Goal: Information Seeking & Learning: Learn about a topic

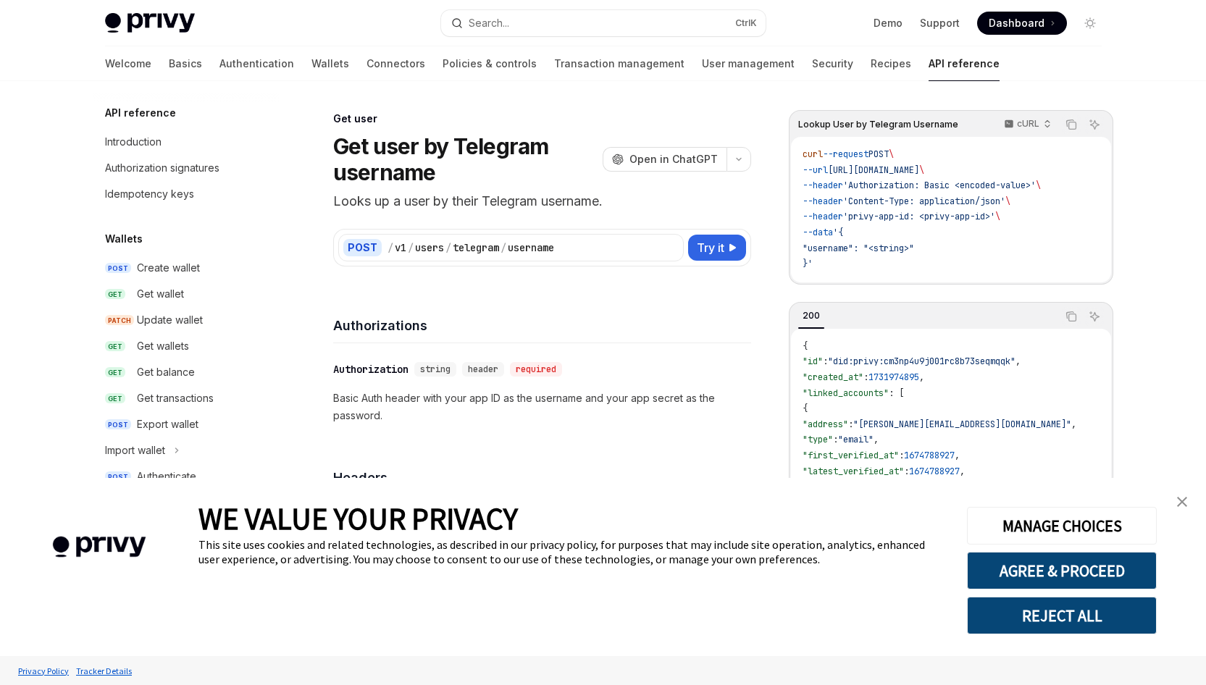
scroll to position [1385, 0]
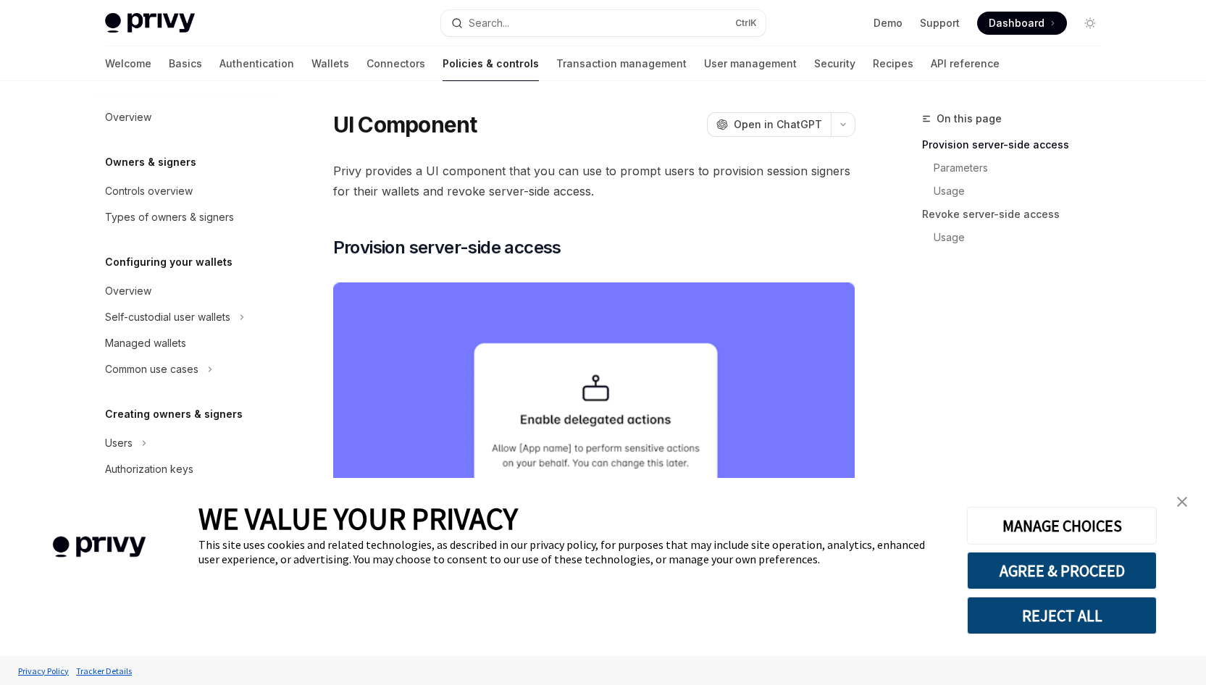
type textarea "*"
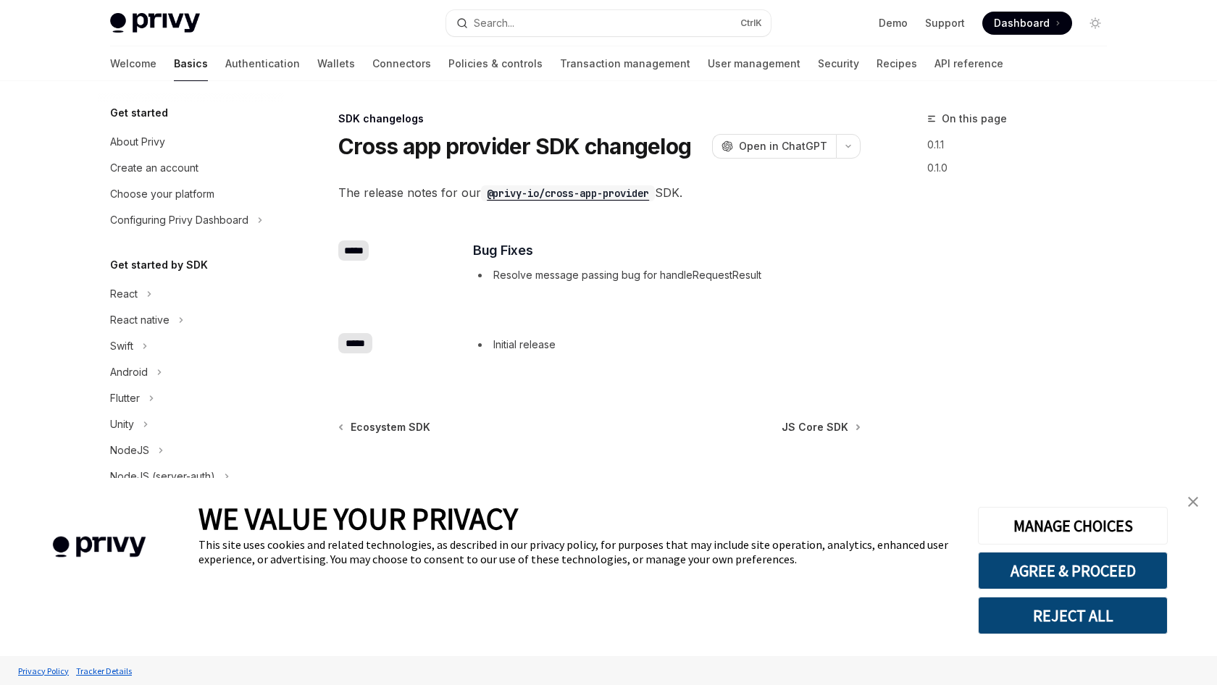
scroll to position [503, 0]
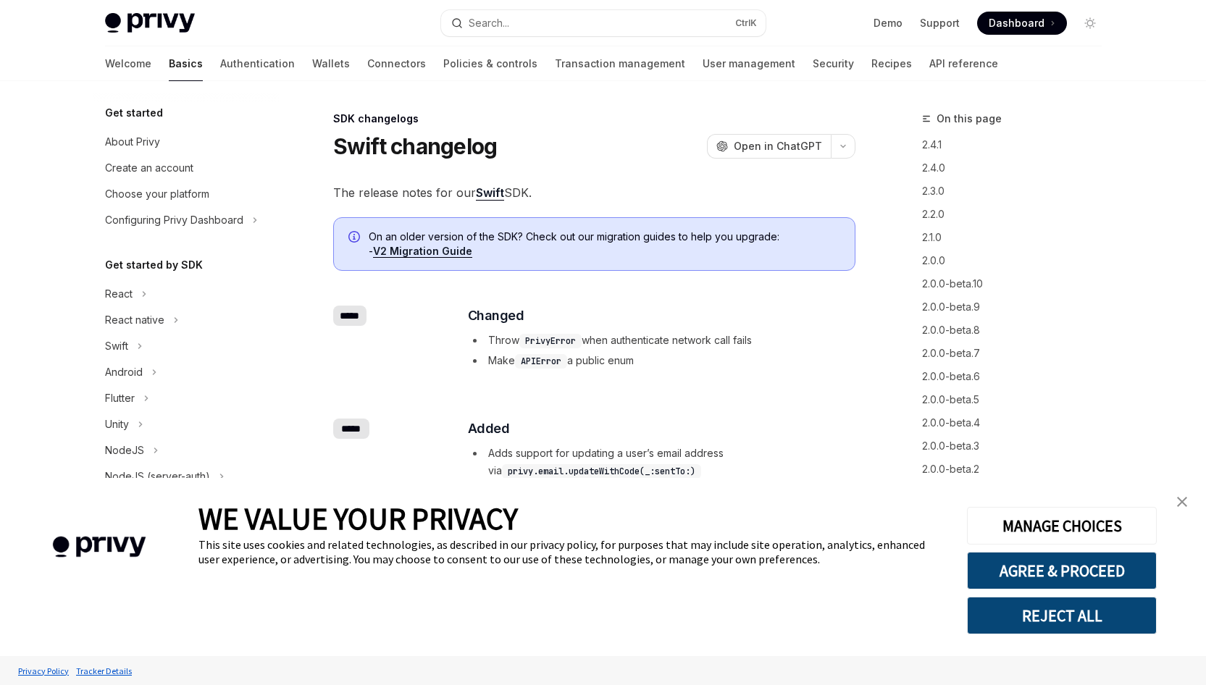
scroll to position [454, 0]
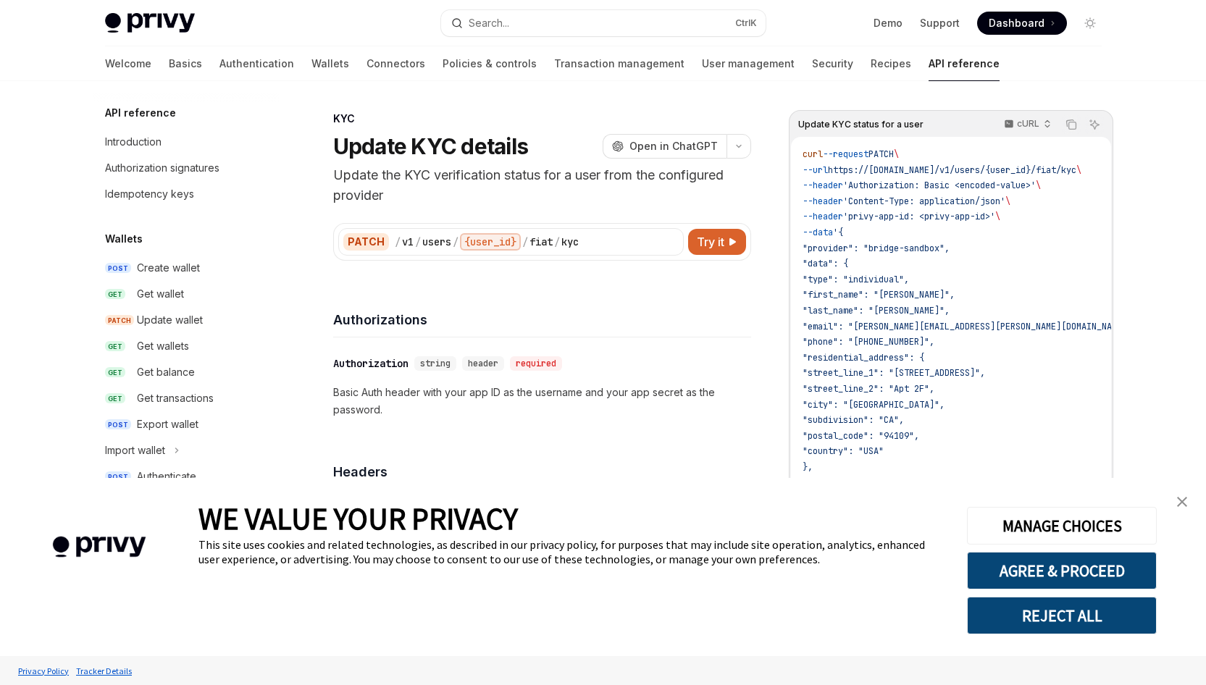
scroll to position [437, 0]
